Goal: Task Accomplishment & Management: Use online tool/utility

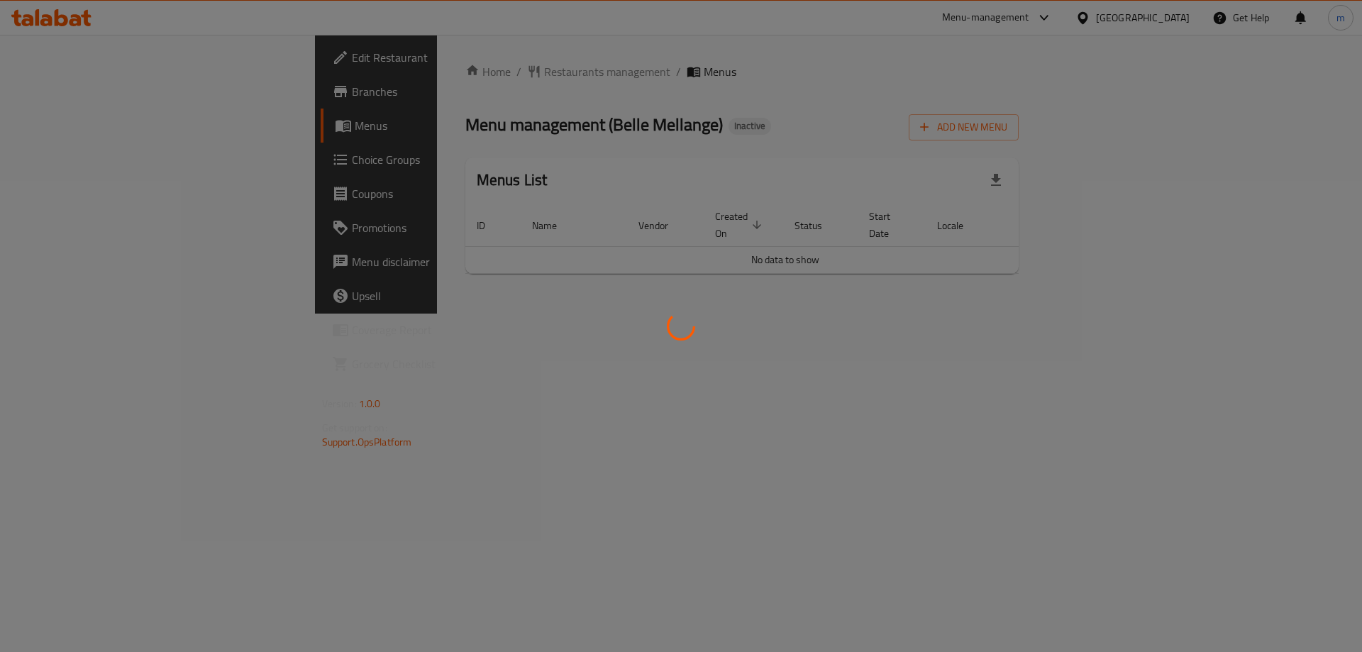
click at [616, 142] on div at bounding box center [681, 326] width 1362 height 652
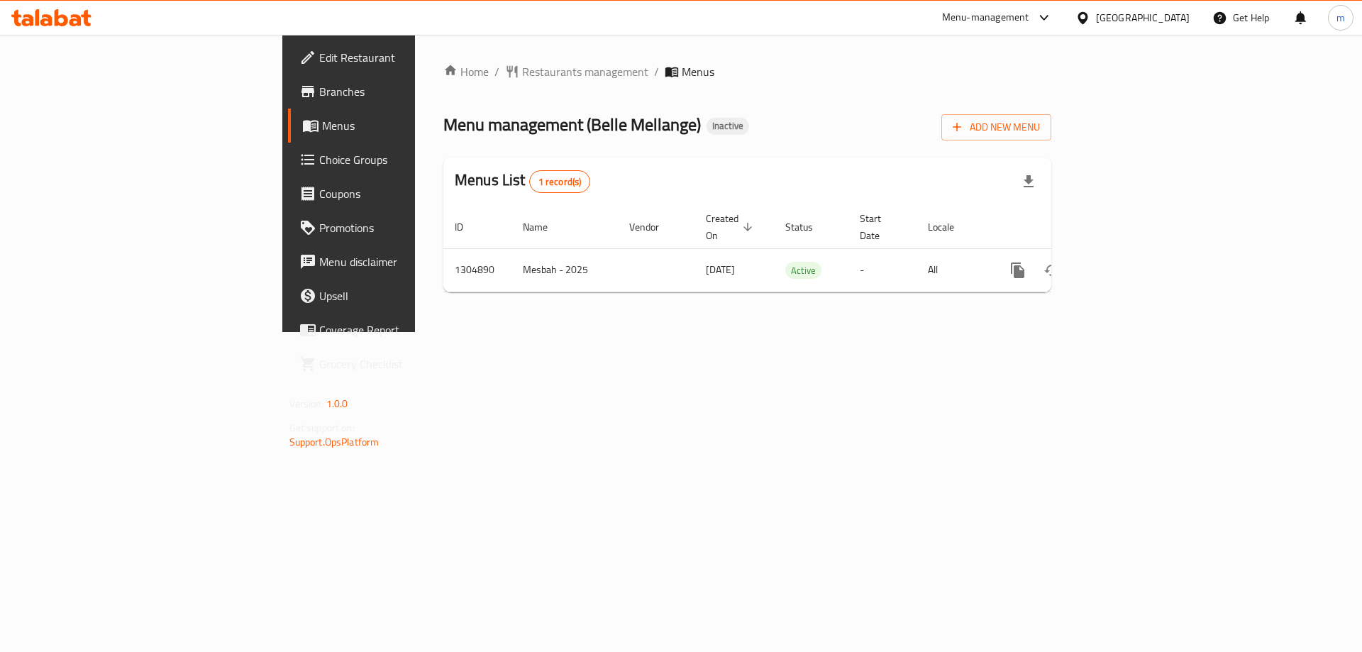
click at [62, 14] on icon at bounding box center [51, 17] width 80 height 17
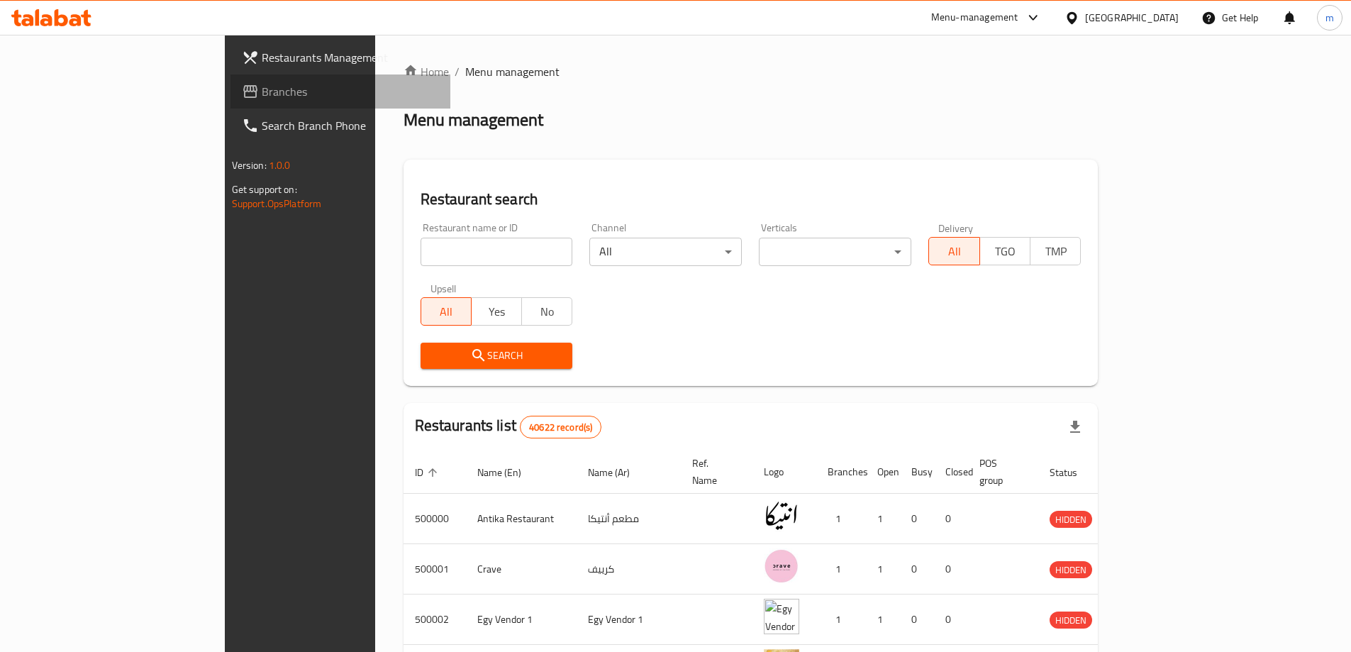
click at [262, 88] on span "Branches" at bounding box center [350, 91] width 177 height 17
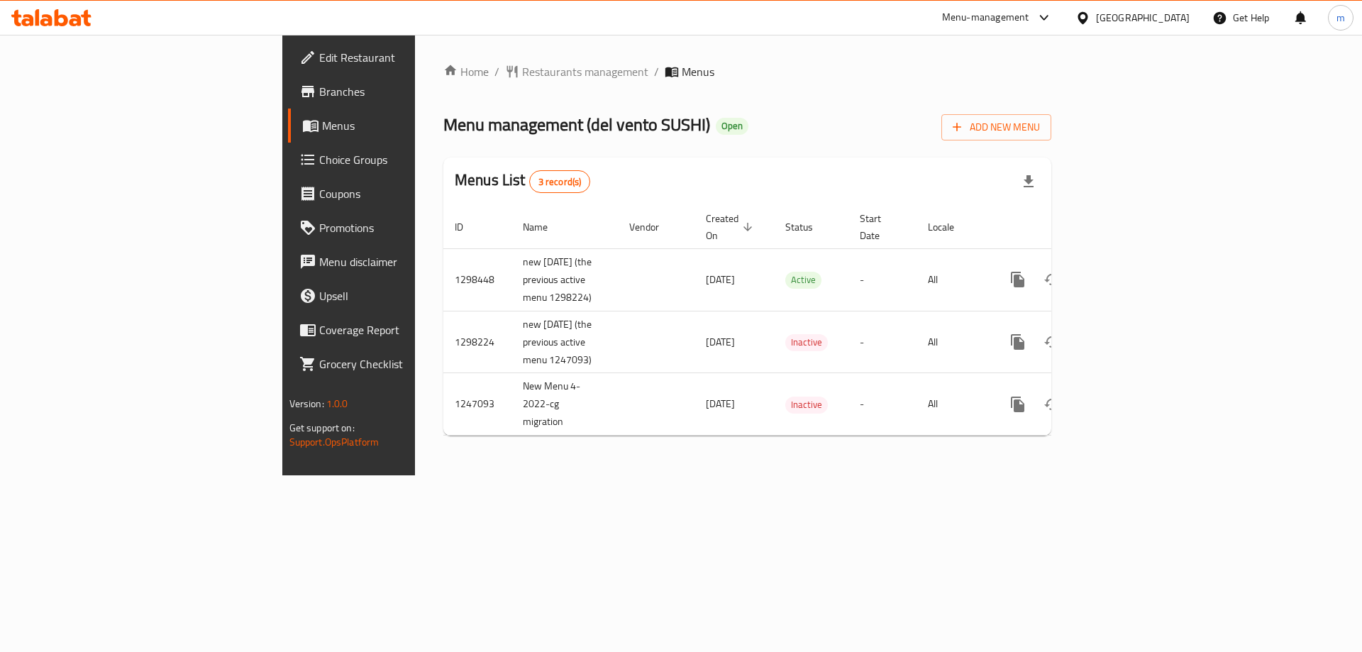
drag, startPoint x: 75, startPoint y: 94, endPoint x: 79, endPoint y: 113, distance: 18.8
click at [319, 94] on span "Branches" at bounding box center [408, 91] width 179 height 17
click at [1137, 274] on link "enhanced table" at bounding box center [1120, 279] width 34 height 34
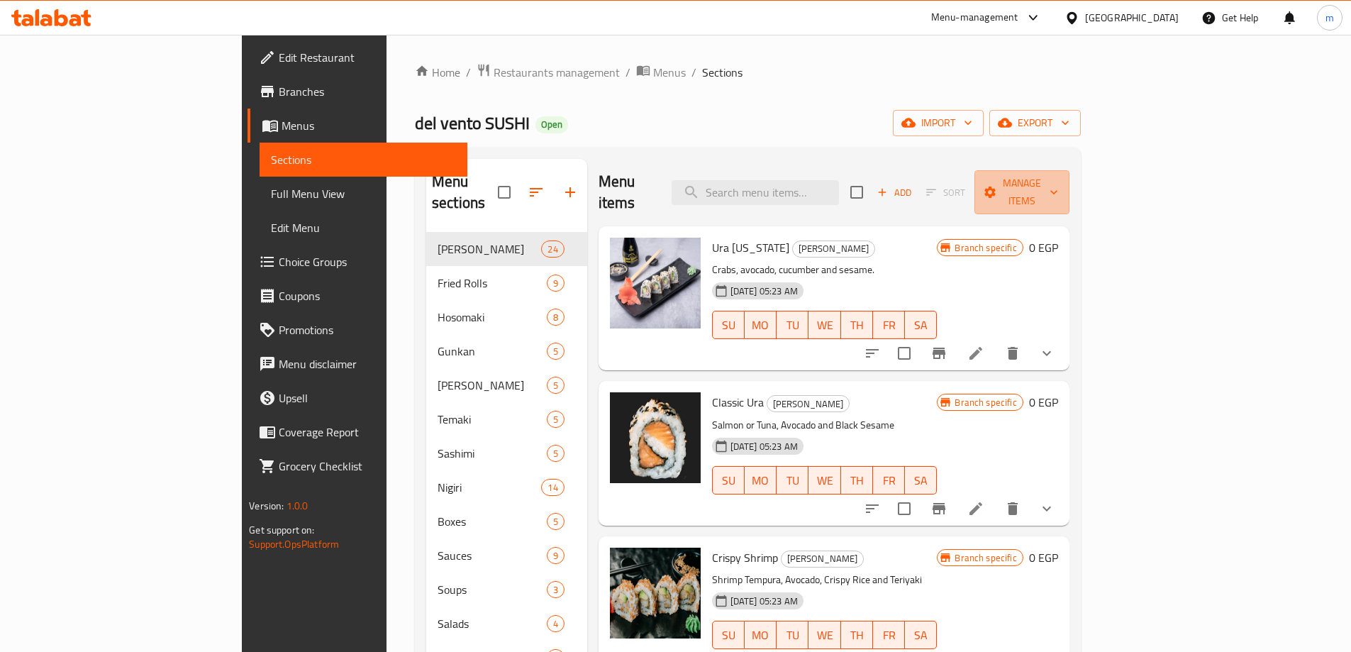
click at [1058, 176] on span "Manage items" at bounding box center [1022, 191] width 72 height 35
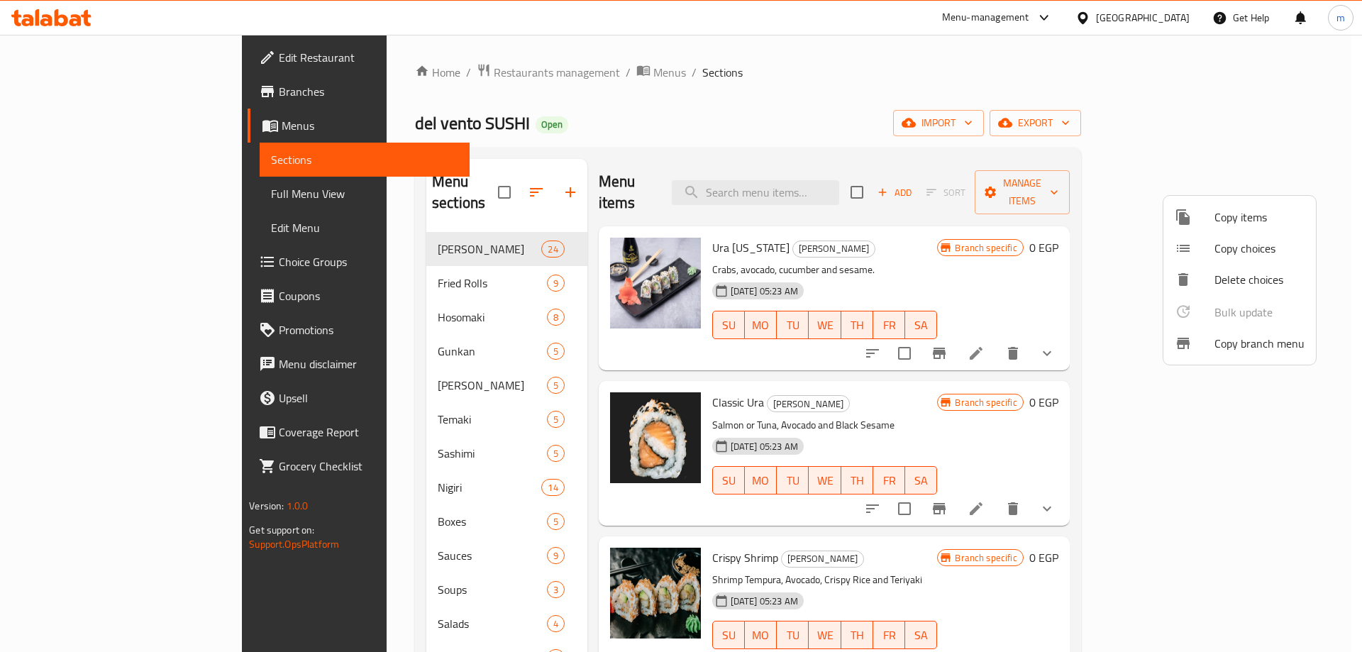
click at [978, 231] on div at bounding box center [681, 326] width 1362 height 652
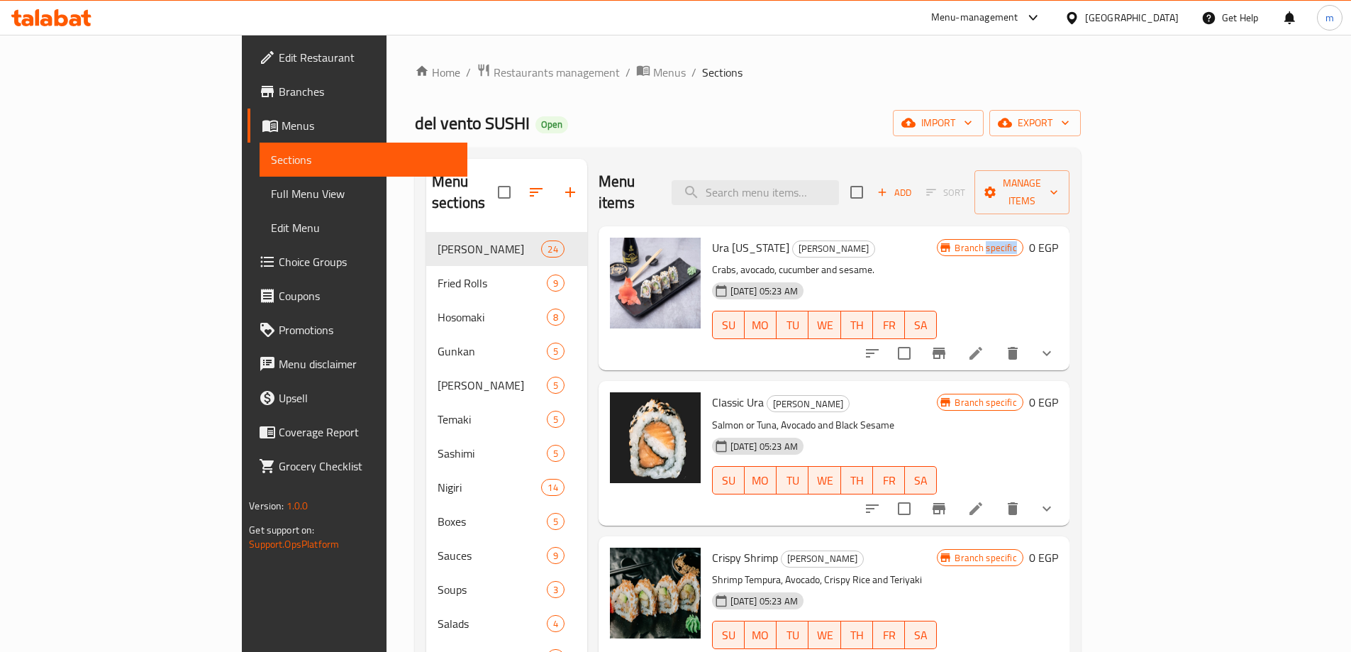
drag, startPoint x: 1221, startPoint y: 229, endPoint x: 1248, endPoint y: 234, distance: 28.1
click at [1023, 239] on div "Branch specific" at bounding box center [980, 247] width 86 height 17
copy span "specific"
click at [1022, 241] on span "Branch specific" at bounding box center [985, 247] width 73 height 13
click at [1058, 187] on span "Manage items" at bounding box center [1022, 191] width 72 height 35
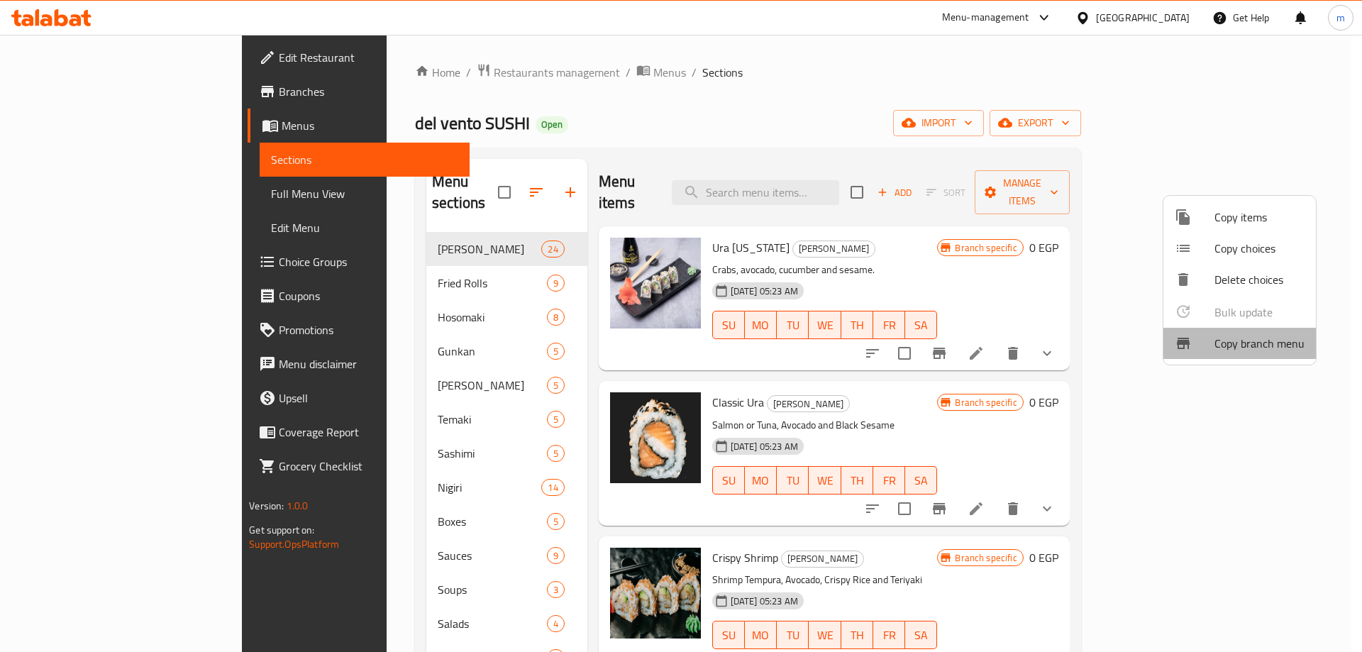
click at [1246, 350] on span "Copy branch menu" at bounding box center [1259, 343] width 90 height 17
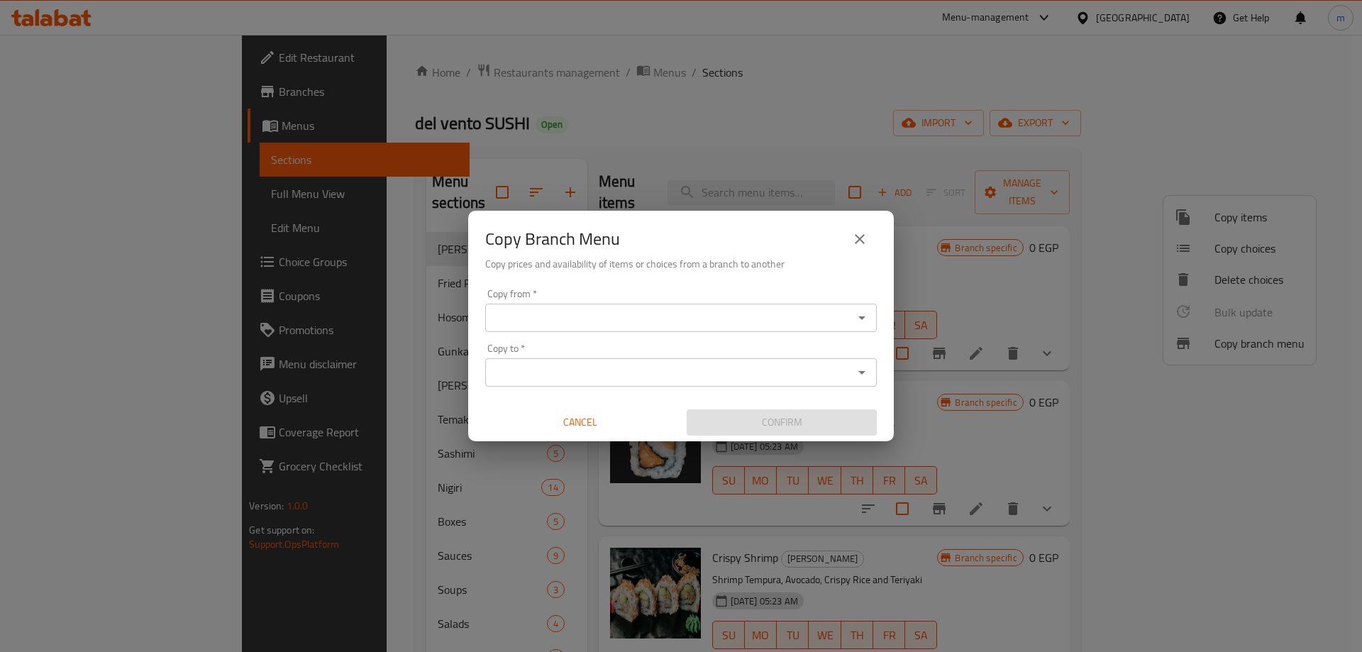
click at [850, 326] on div "Copy from *" at bounding box center [681, 318] width 392 height 28
click at [857, 322] on icon "Open" at bounding box center [861, 317] width 17 height 17
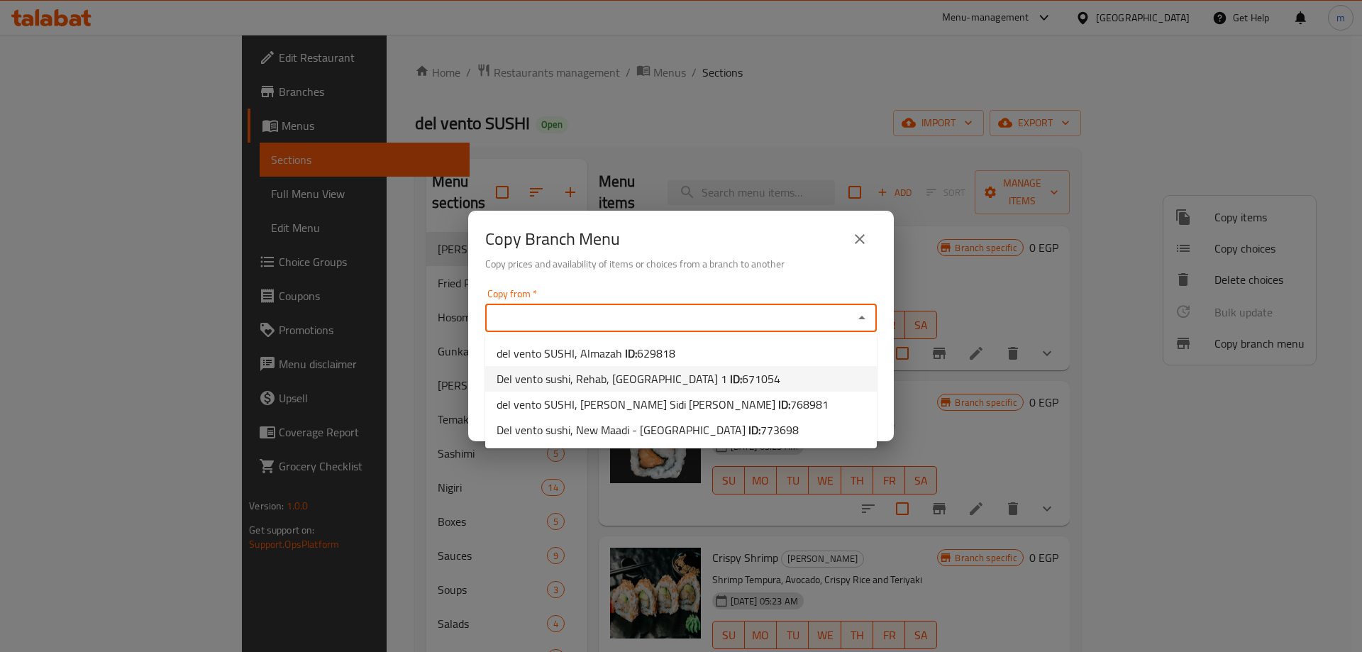
click at [646, 379] on span "Del vento sushi, Rehab, El Rehab City 1 ID: 671054" at bounding box center [639, 378] width 284 height 17
type input "Del vento sushi, Rehab, El Rehab City 1"
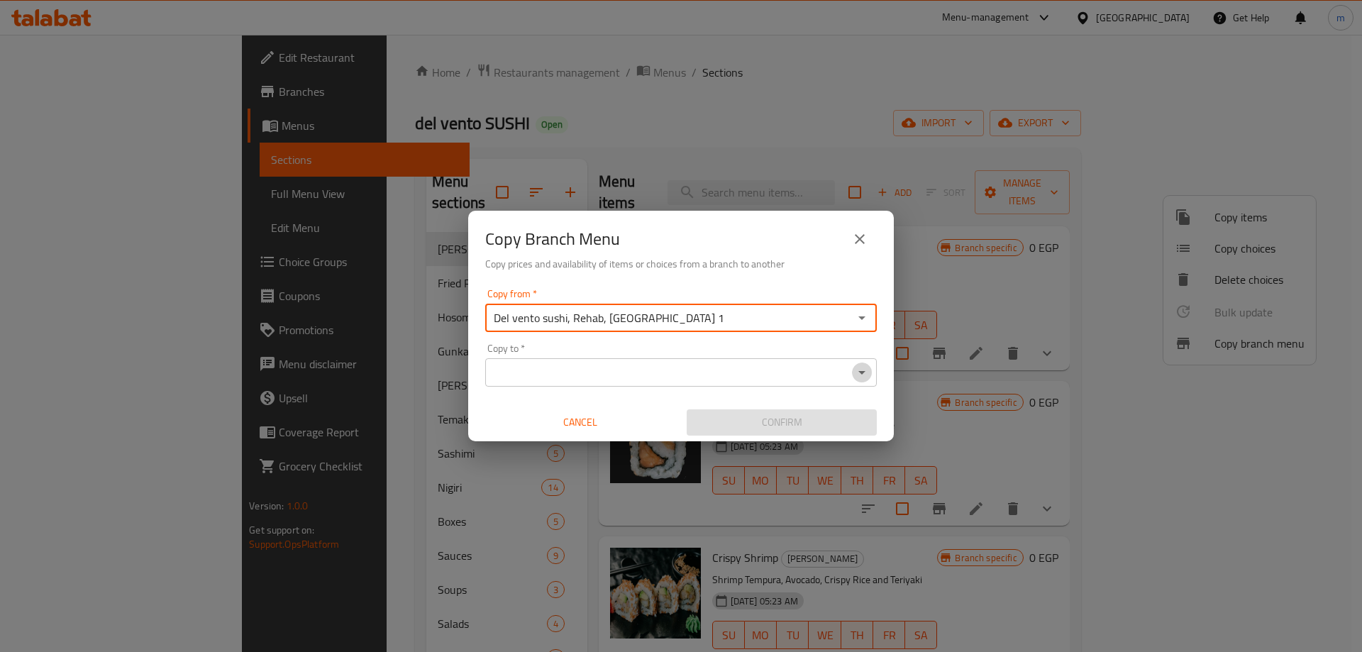
click at [865, 365] on icon "Open" at bounding box center [861, 372] width 17 height 17
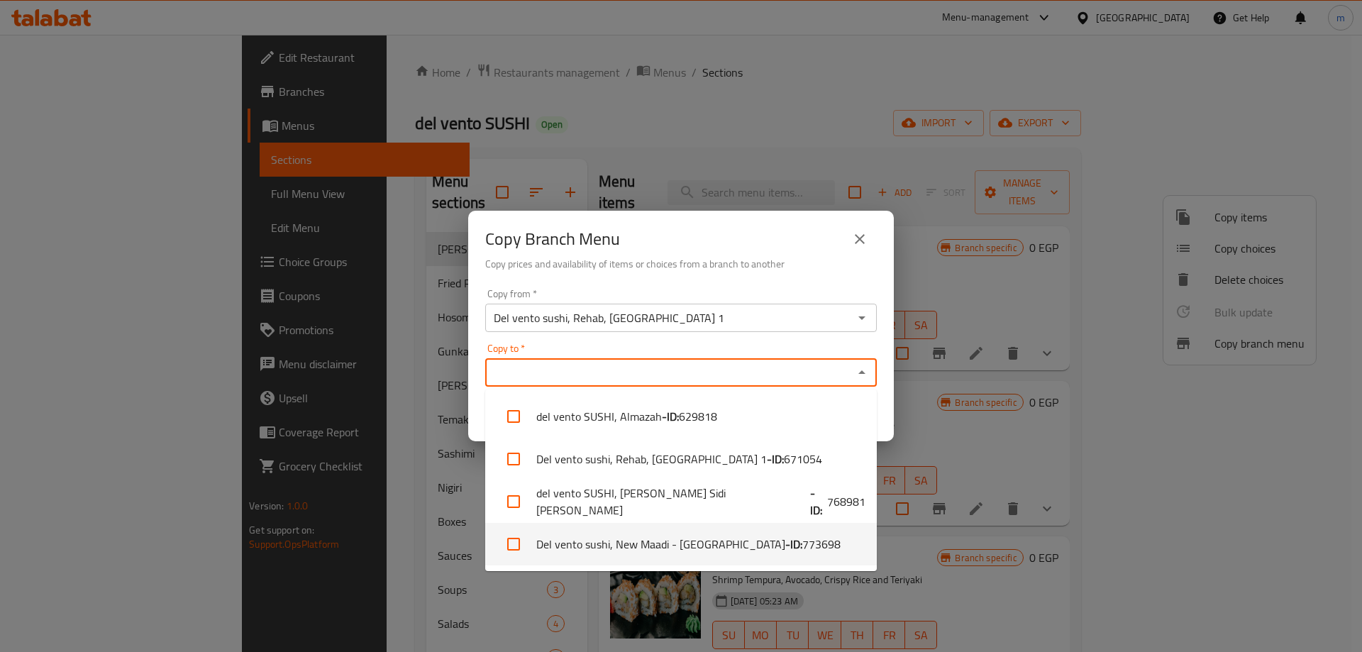
click at [726, 538] on li "Del vento sushi, New Maadi - Victoria Square - ID: 773698" at bounding box center [681, 544] width 392 height 43
checkbox input "true"
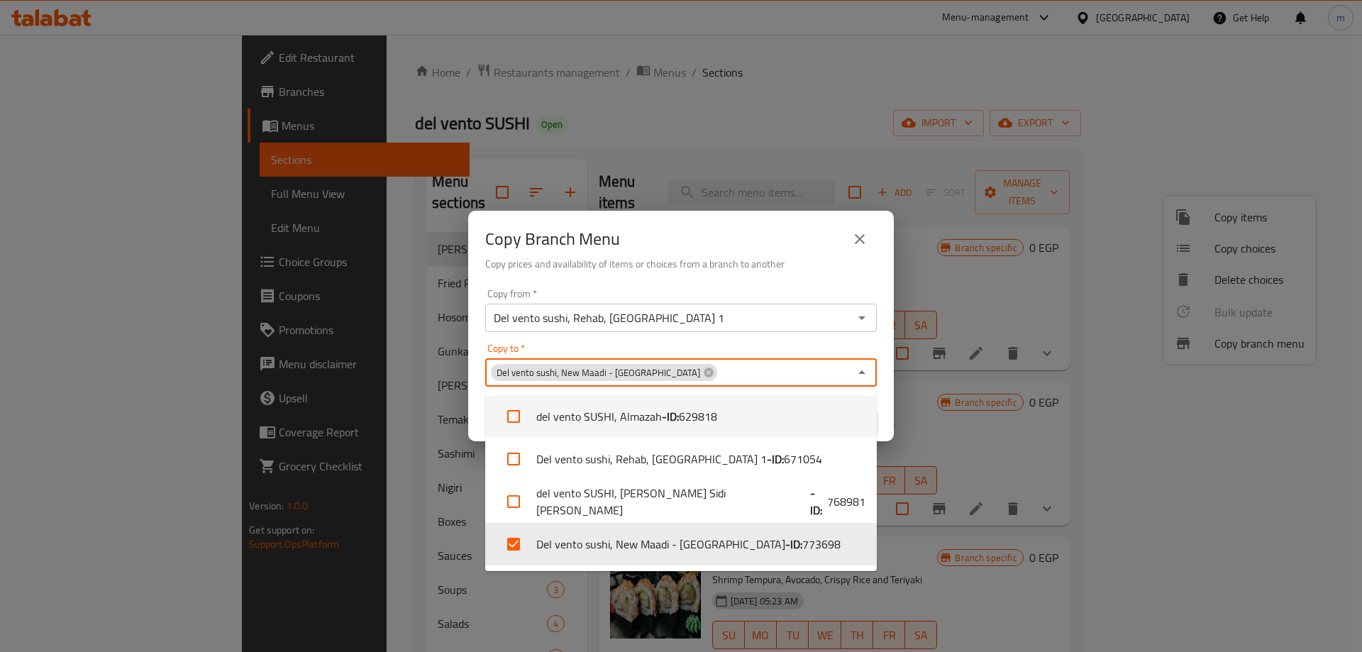
click at [699, 348] on div "Copy to   * Del vento sushi, New Maadi - Victoria Square Copy to *" at bounding box center [681, 364] width 392 height 43
click at [872, 348] on div "Copy to   * Del vento sushi, New Maadi - Victoria Square Copy to *" at bounding box center [681, 364] width 392 height 43
click at [885, 367] on div "Copy from   * Del vento sushi, Rehab, El Rehab City 1 Copy from * Copy to   * D…" at bounding box center [681, 362] width 426 height 158
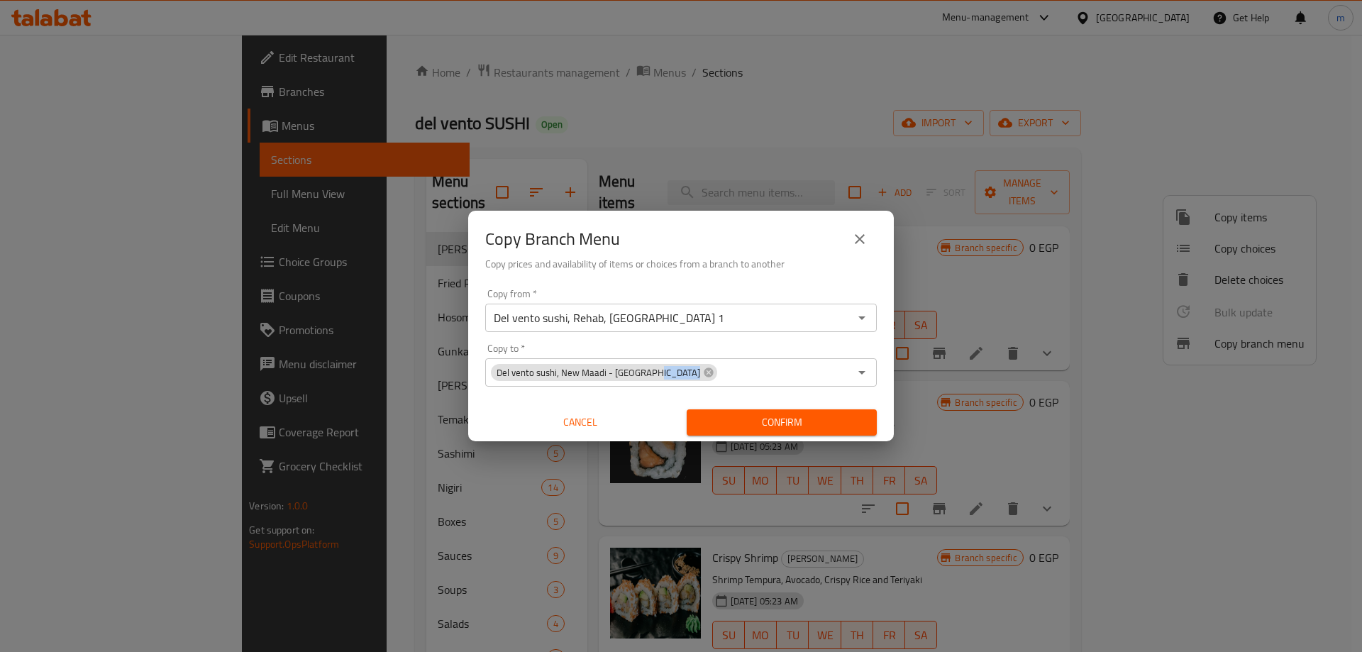
click at [885, 367] on div "Copy from   * Del vento sushi, Rehab, El Rehab City 1 Copy from * Copy to   * D…" at bounding box center [681, 362] width 426 height 158
click at [776, 423] on span "Confirm" at bounding box center [781, 423] width 167 height 18
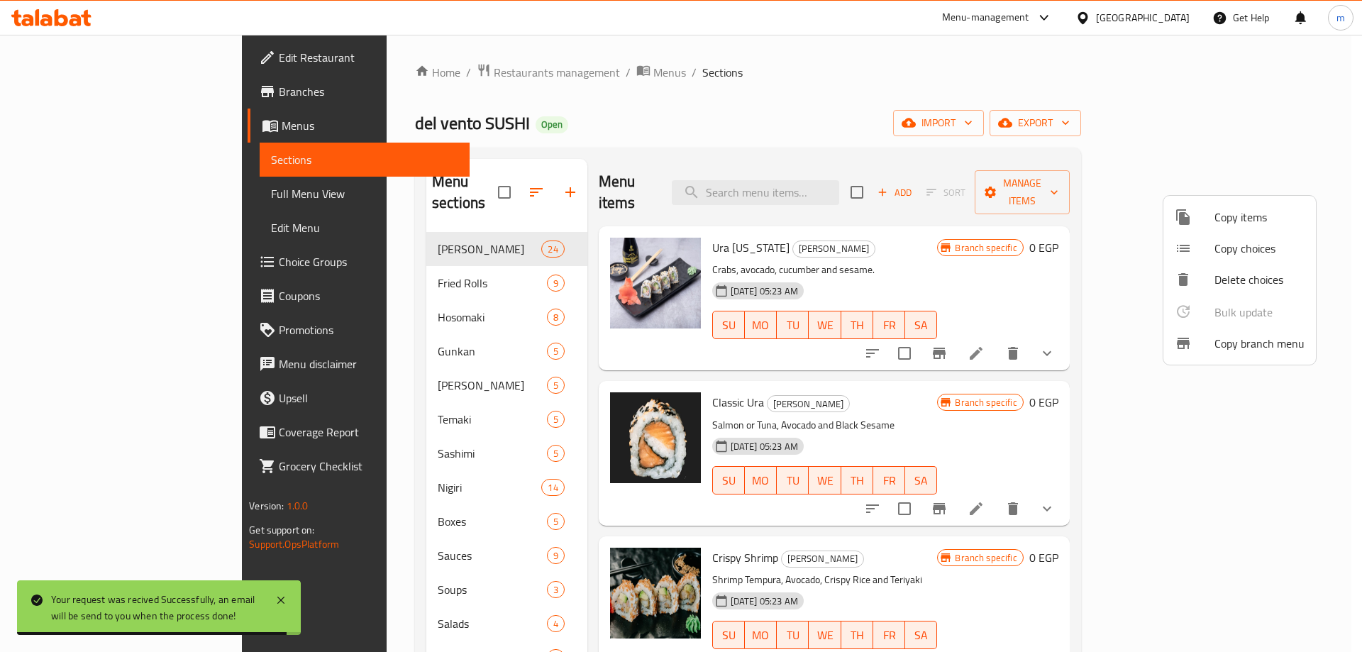
click at [716, 96] on div at bounding box center [681, 326] width 1362 height 652
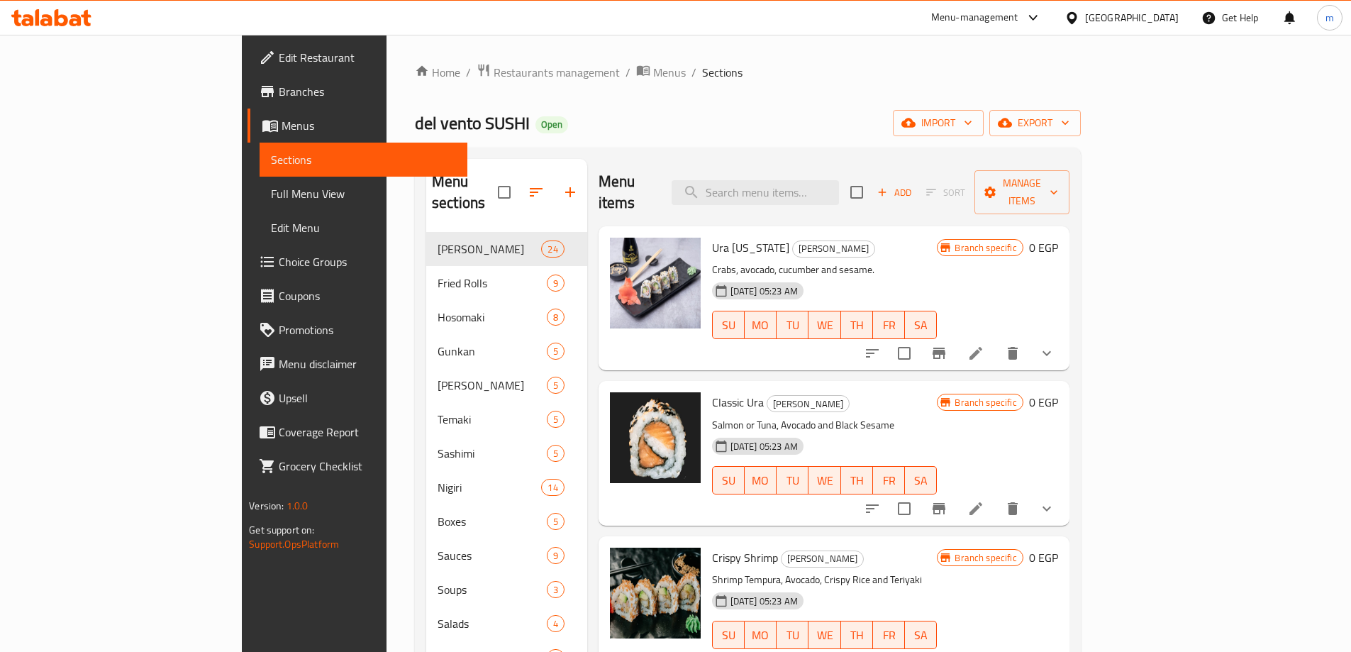
click at [279, 88] on span "Branches" at bounding box center [367, 91] width 177 height 17
